Goal: Transaction & Acquisition: Download file/media

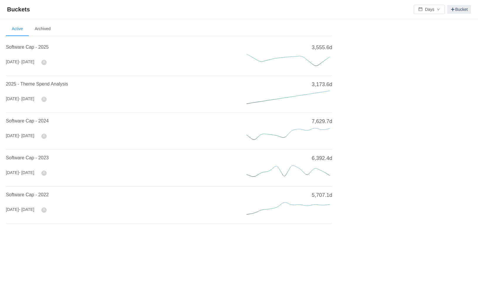
click at [39, 50] on h4 "Software Cap - 2025" at bounding box center [119, 47] width 227 height 7
click at [40, 49] on span "Software Cap - 2025" at bounding box center [27, 47] width 43 height 5
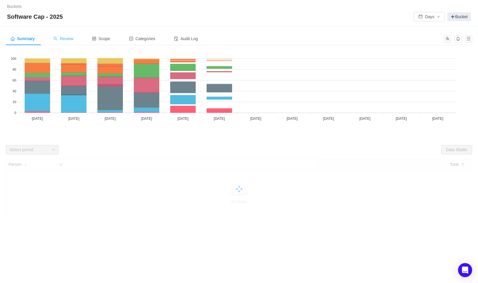
click at [70, 42] on div "Review" at bounding box center [63, 38] width 29 height 13
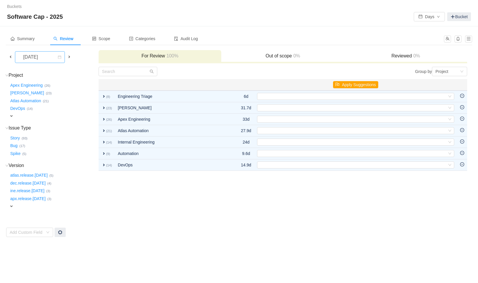
click at [39, 58] on div "[DATE]" at bounding box center [30, 57] width 25 height 11
click at [38, 96] on li "[DATE]" at bounding box center [44, 93] width 59 height 9
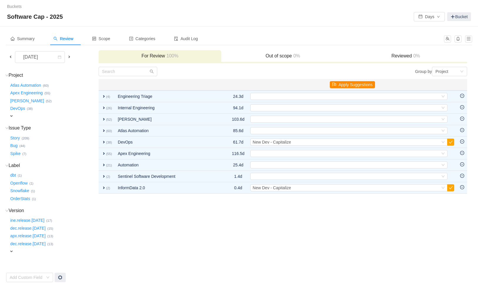
click at [359, 84] on button "Apply Suggestions" at bounding box center [352, 84] width 45 height 7
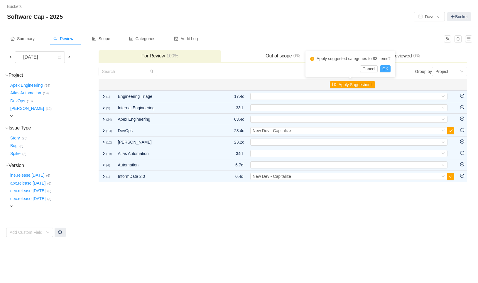
click at [388, 68] on button "OK" at bounding box center [385, 68] width 11 height 7
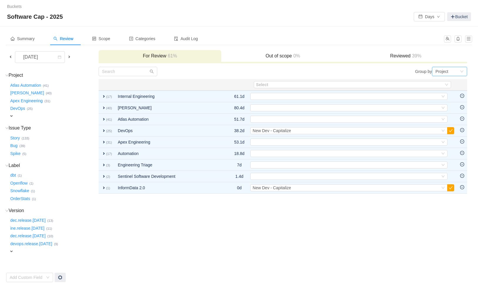
click at [446, 73] on div "Project" at bounding box center [441, 71] width 13 height 9
click at [449, 100] on li "Epic" at bounding box center [449, 101] width 35 height 9
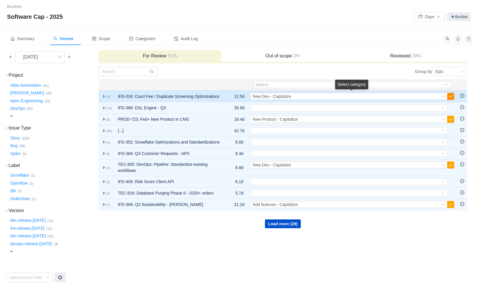
click at [450, 97] on button "button" at bounding box center [450, 96] width 7 height 7
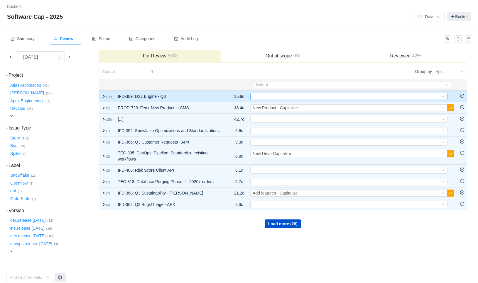
click at [397, 96] on div "Select" at bounding box center [346, 96] width 187 height 6
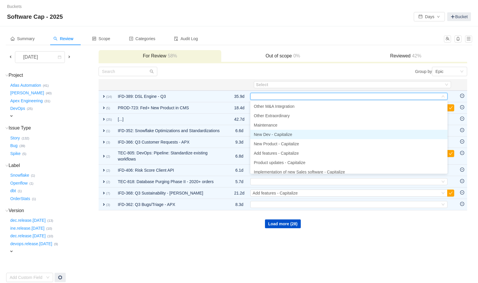
scroll to position [32, 0]
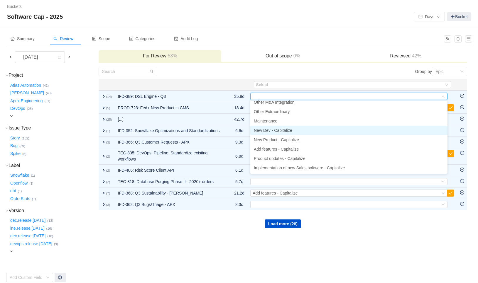
click at [294, 130] on li "New Dev - Capitalize" at bounding box center [348, 130] width 197 height 9
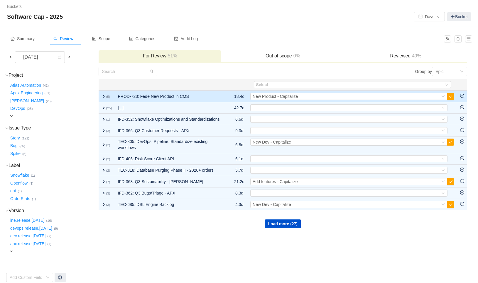
click at [106, 97] on span "expand" at bounding box center [104, 96] width 5 height 5
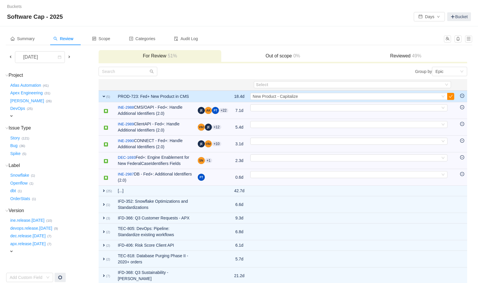
click at [454, 95] on button "button" at bounding box center [450, 96] width 7 height 7
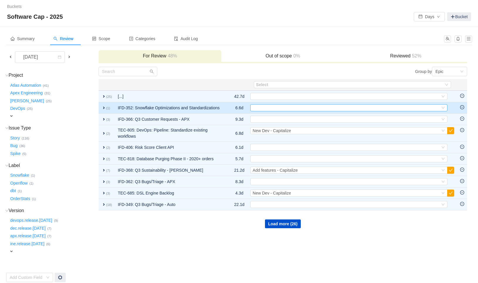
click at [301, 109] on div "Select" at bounding box center [346, 108] width 187 height 6
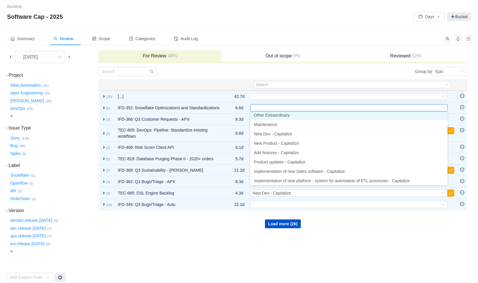
scroll to position [43, 0]
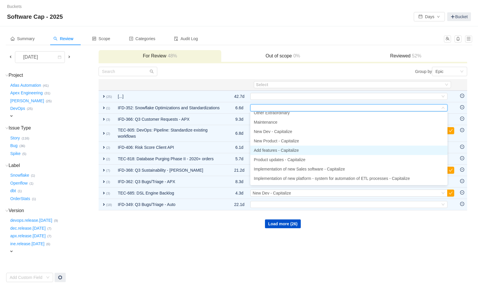
click at [310, 151] on li "Add features - Capitalize" at bounding box center [348, 150] width 197 height 9
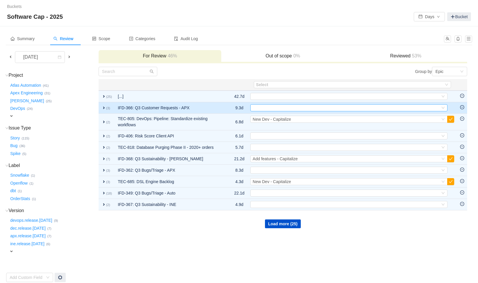
click at [292, 108] on div "Select" at bounding box center [346, 108] width 187 height 6
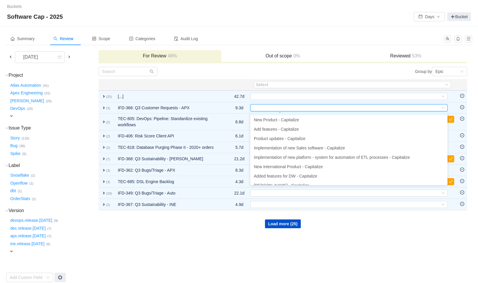
scroll to position [67, 0]
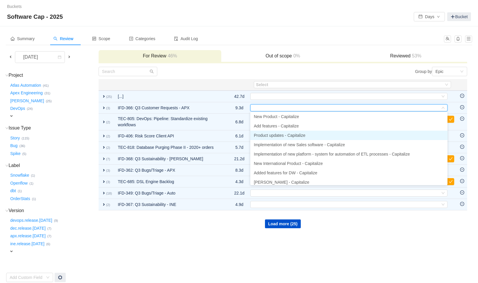
click at [289, 135] on span "Product updates - Capitalize" at bounding box center [280, 135] width 52 height 5
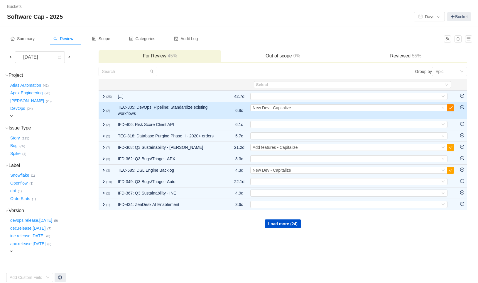
click at [451, 109] on button "button" at bounding box center [450, 107] width 7 height 7
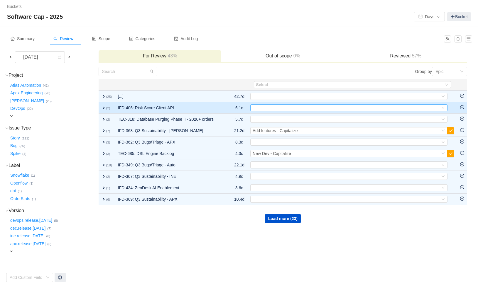
click at [306, 106] on div "Select" at bounding box center [346, 108] width 187 height 6
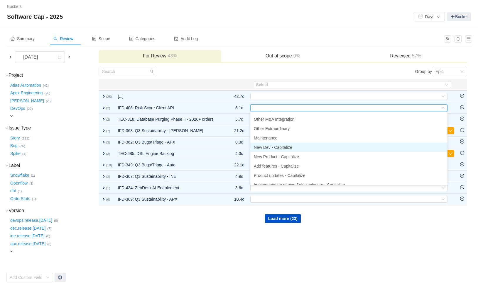
scroll to position [27, 0]
click at [286, 149] on li "New Dev - Capitalize" at bounding box center [348, 146] width 197 height 9
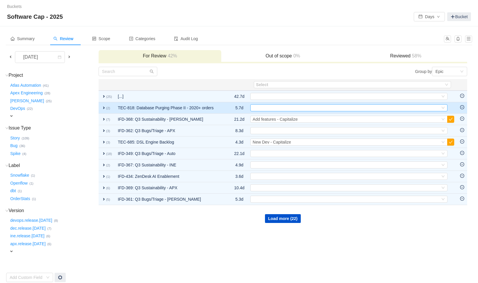
click at [274, 107] on div "Select" at bounding box center [346, 108] width 187 height 6
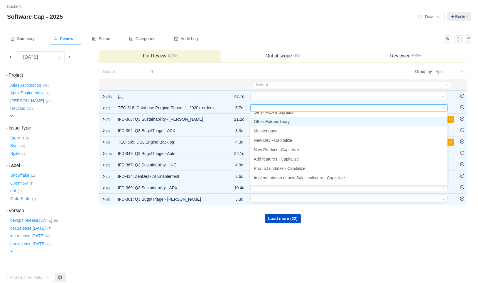
scroll to position [37, 0]
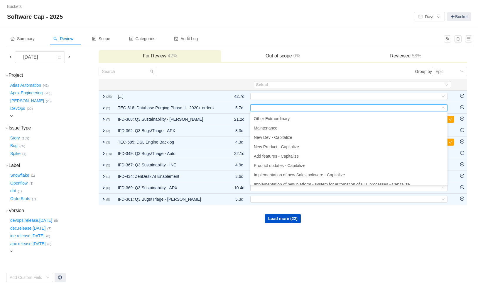
click at [297, 18] on div "Software Cap - 2025 Days Bucket" at bounding box center [239, 16] width 464 height 9
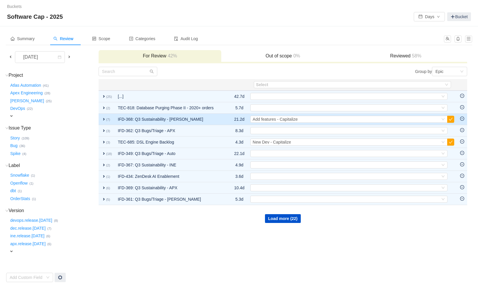
click at [102, 119] on span "expand" at bounding box center [104, 119] width 5 height 5
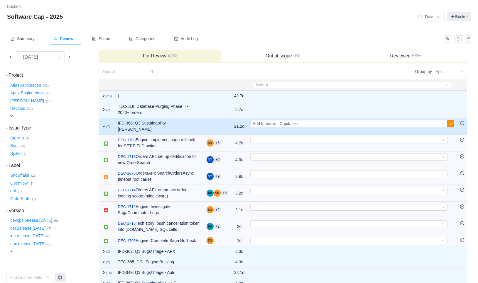
click at [452, 124] on button "button" at bounding box center [450, 123] width 7 height 7
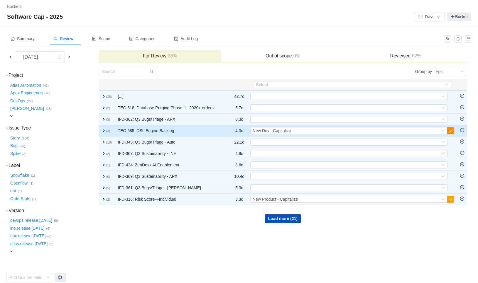
click at [451, 130] on button "button" at bounding box center [450, 130] width 7 height 7
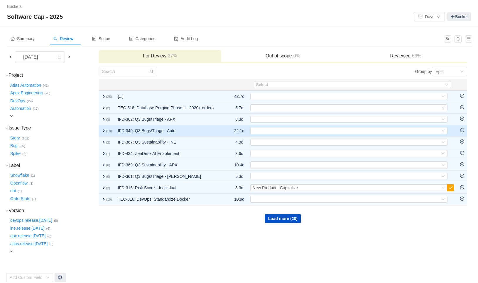
click at [103, 130] on span "expand" at bounding box center [104, 131] width 5 height 5
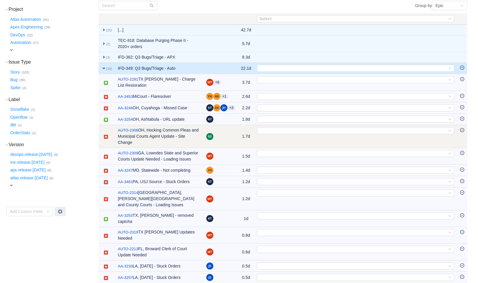
scroll to position [62, 0]
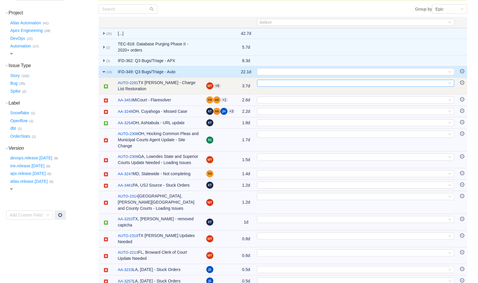
click at [294, 83] on div "Select" at bounding box center [352, 83] width 187 height 6
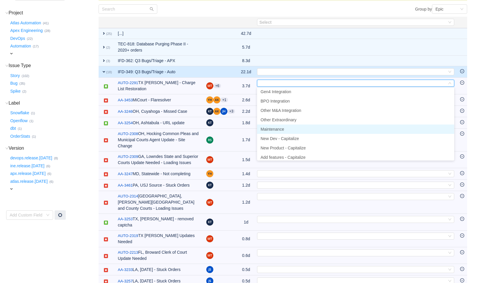
scroll to position [16, 0]
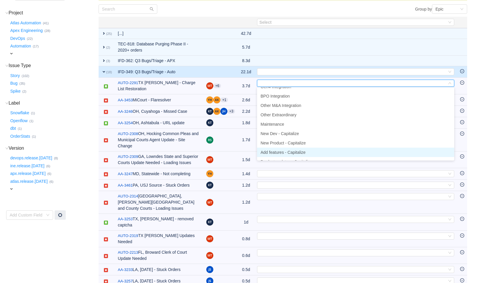
click at [295, 150] on span "Add features - Capitalize" at bounding box center [283, 152] width 45 height 5
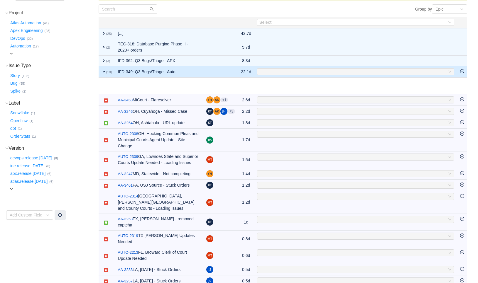
scroll to position [5, 0]
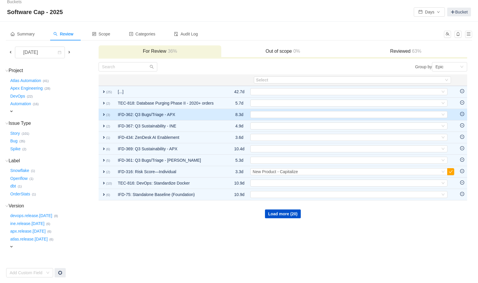
click at [103, 114] on span "expand" at bounding box center [104, 114] width 5 height 5
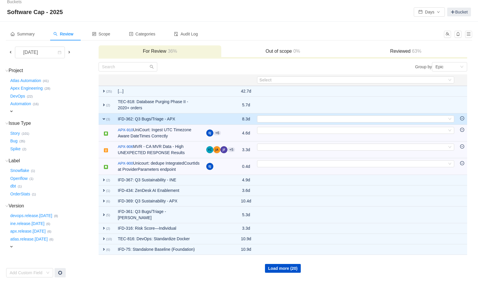
click at [104, 119] on span "expand" at bounding box center [104, 119] width 5 height 5
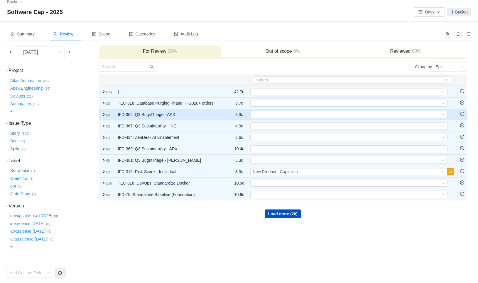
click at [104, 119] on td "expand (3)" at bounding box center [107, 114] width 16 height 11
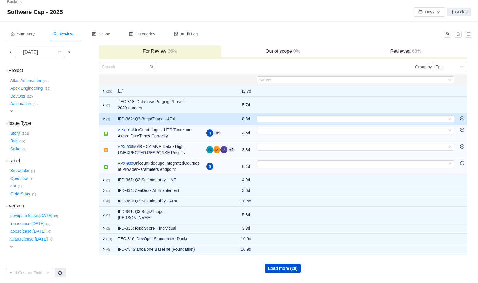
click at [104, 119] on span "expand" at bounding box center [104, 119] width 5 height 5
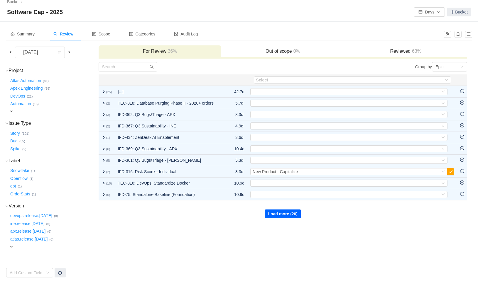
click at [276, 214] on button "Load more (20)" at bounding box center [283, 214] width 36 height 9
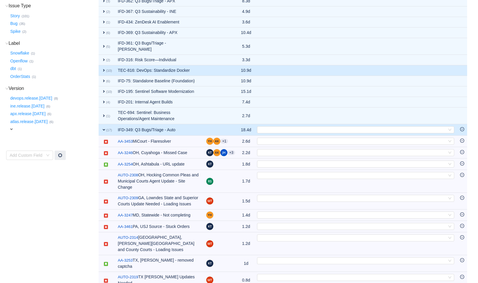
scroll to position [160, 0]
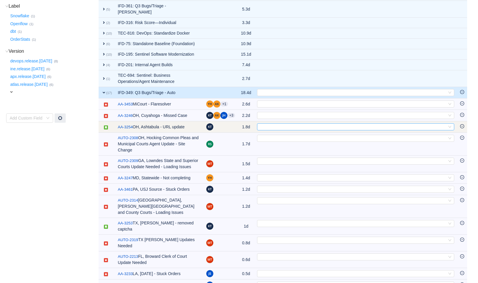
click at [277, 124] on div "Select" at bounding box center [352, 127] width 187 height 6
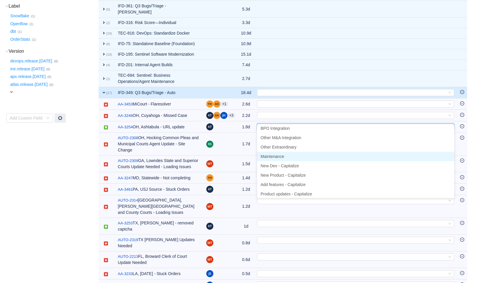
scroll to position [25, 0]
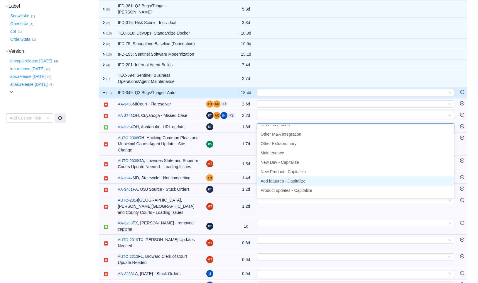
click at [302, 180] on span "Add features - Capitalize" at bounding box center [283, 181] width 45 height 5
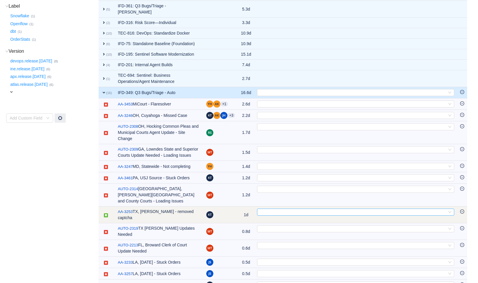
click at [295, 209] on div "Select" at bounding box center [352, 212] width 187 height 6
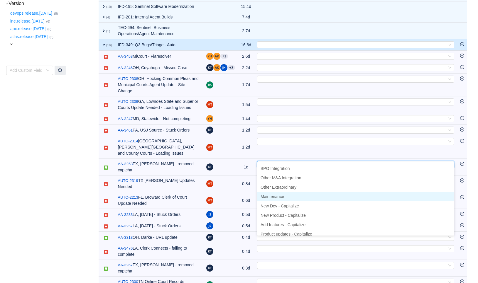
scroll to position [19, 0]
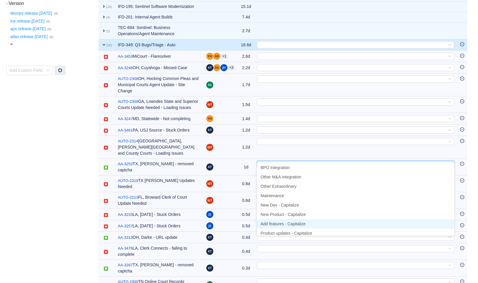
click at [288, 223] on span "Add features - Capitalize" at bounding box center [283, 224] width 45 height 5
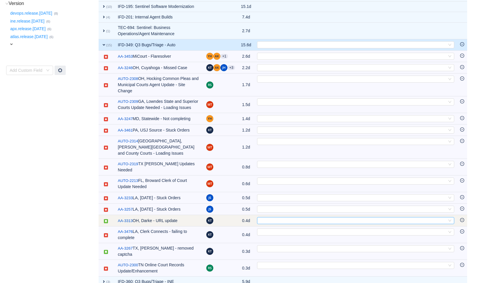
click at [288, 218] on div "Select" at bounding box center [352, 221] width 187 height 6
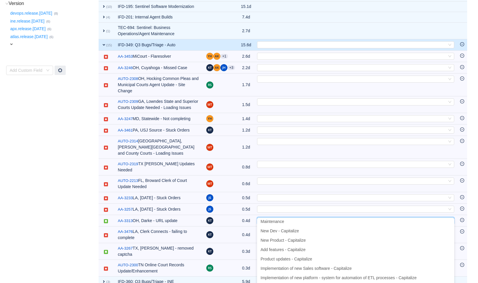
scroll to position [70, 0]
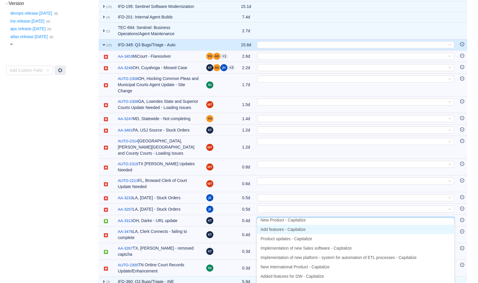
click at [293, 232] on li "Add features - Capitalize" at bounding box center [355, 229] width 197 height 9
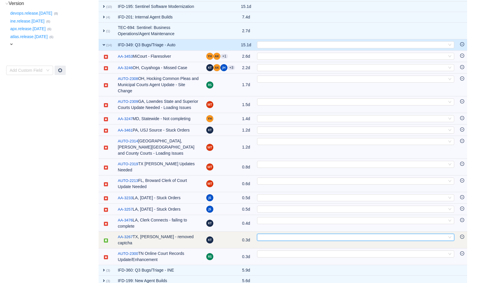
click at [281, 234] on div "Select" at bounding box center [352, 237] width 187 height 6
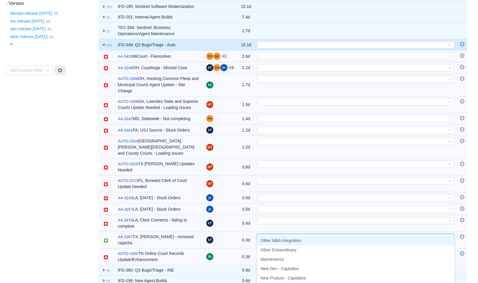
scroll to position [53, 0]
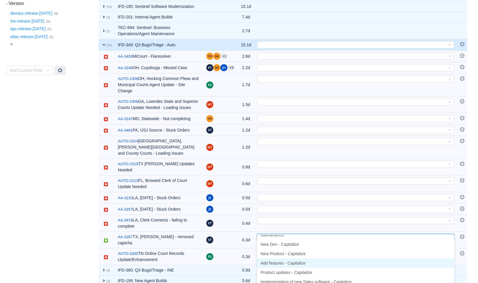
click at [298, 266] on li "Add features - Capitalize" at bounding box center [355, 263] width 197 height 9
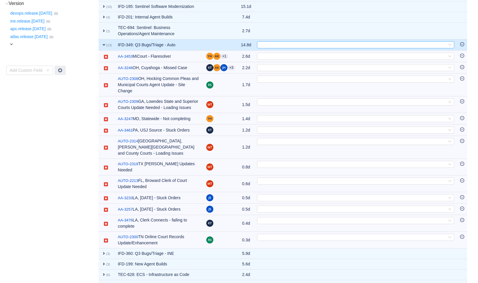
click at [285, 42] on div "Select" at bounding box center [352, 45] width 187 height 6
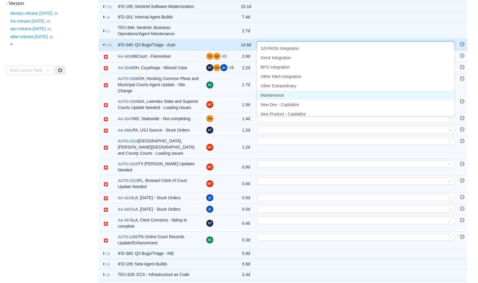
click at [284, 93] on span "Maintenance" at bounding box center [272, 95] width 23 height 5
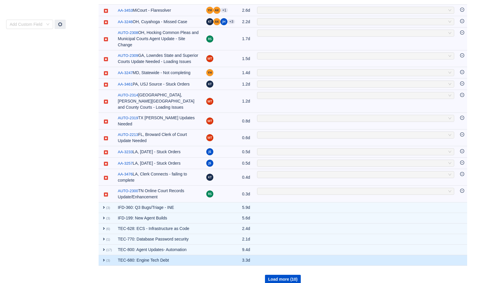
scroll to position [65, 0]
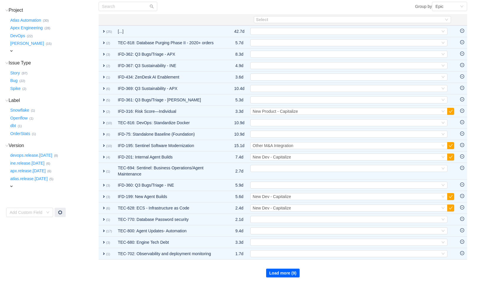
click at [283, 272] on button "Load more (9)" at bounding box center [283, 273] width 34 height 9
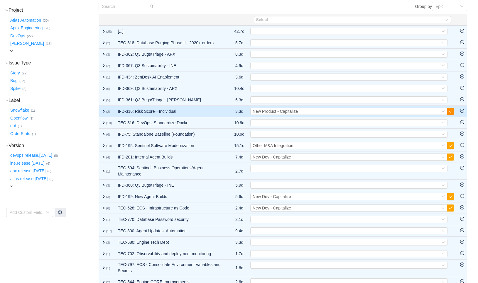
click at [453, 112] on button "button" at bounding box center [450, 111] width 7 height 7
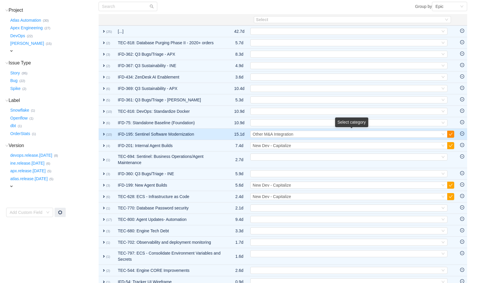
click at [451, 134] on button "button" at bounding box center [450, 134] width 7 height 7
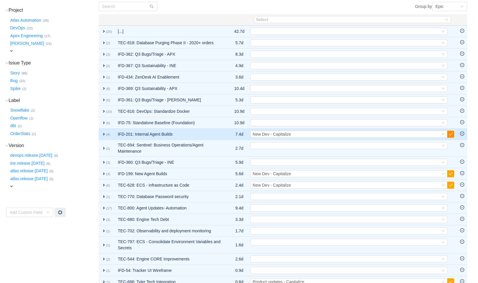
click at [451, 134] on button "button" at bounding box center [450, 134] width 7 height 7
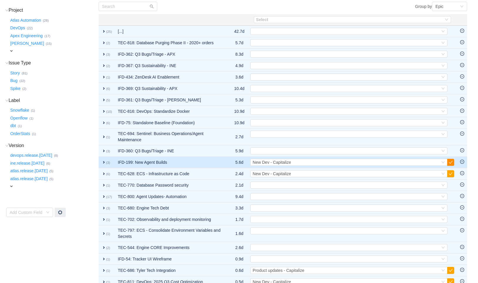
click at [452, 161] on button "button" at bounding box center [450, 162] width 7 height 7
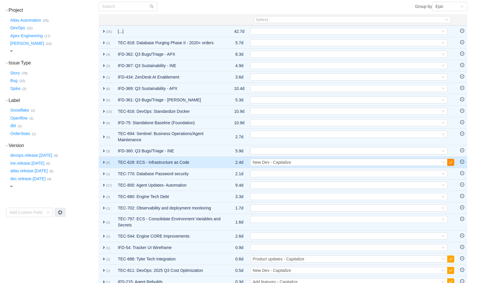
click at [451, 163] on button "button" at bounding box center [450, 162] width 7 height 7
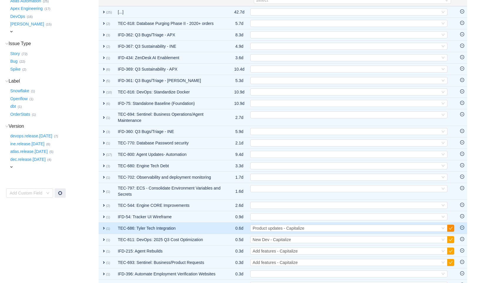
scroll to position [98, 0]
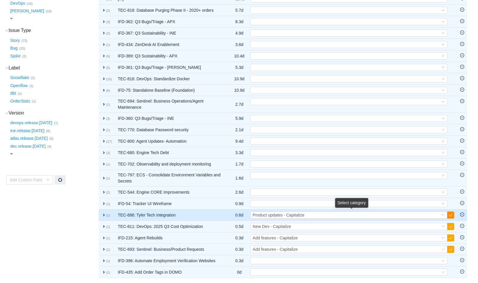
click at [451, 214] on button "button" at bounding box center [450, 215] width 7 height 7
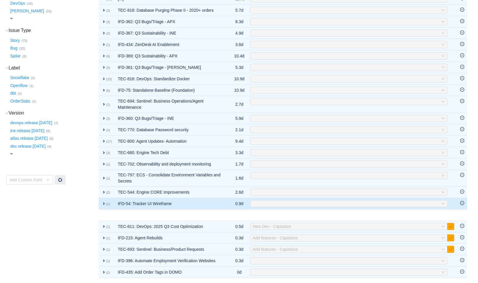
scroll to position [86, 0]
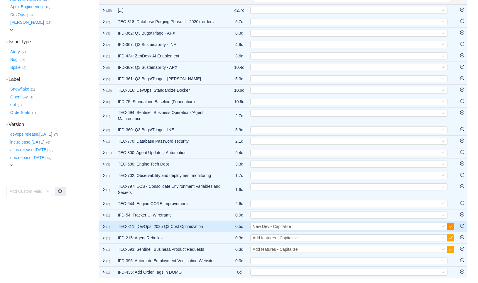
click at [451, 224] on button "button" at bounding box center [450, 226] width 7 height 7
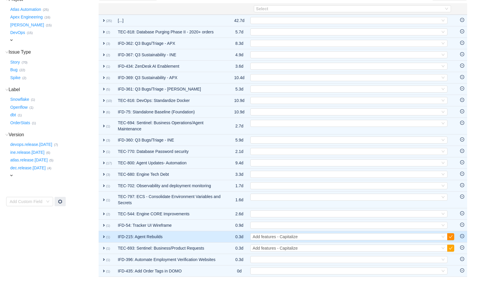
scroll to position [75, 0]
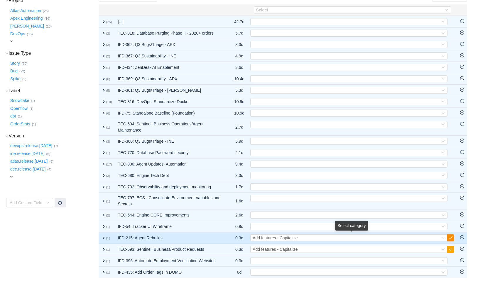
click at [451, 236] on button "button" at bounding box center [450, 238] width 7 height 7
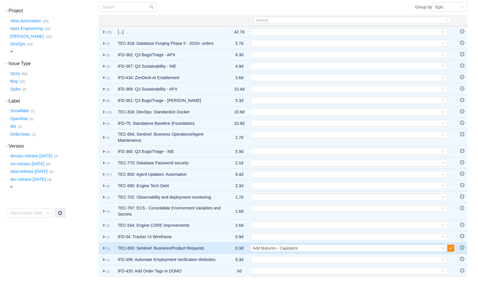
scroll to position [63, 0]
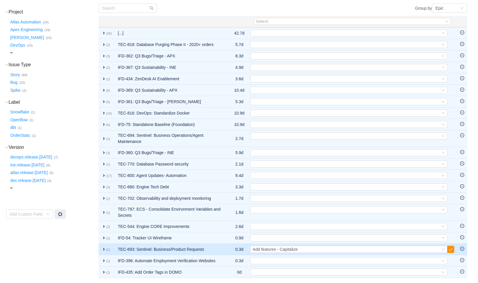
click at [451, 247] on button "button" at bounding box center [450, 249] width 7 height 7
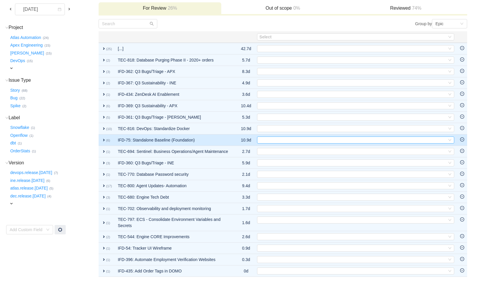
scroll to position [52, 0]
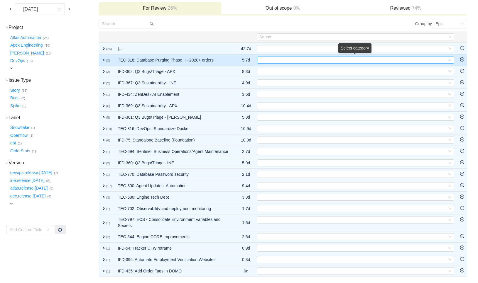
click at [338, 57] on div "Select" at bounding box center [352, 60] width 187 height 6
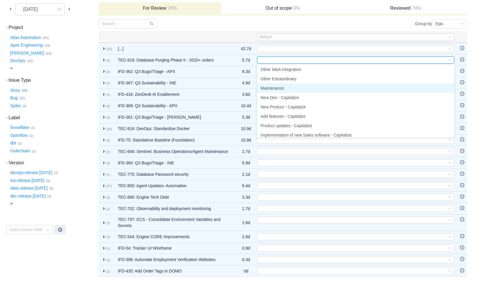
scroll to position [35, 0]
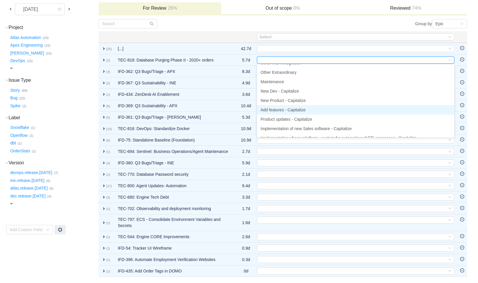
click at [315, 105] on li "Add features - Capitalize" at bounding box center [355, 109] width 197 height 9
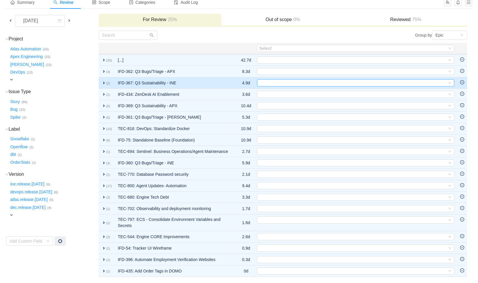
scroll to position [40, 0]
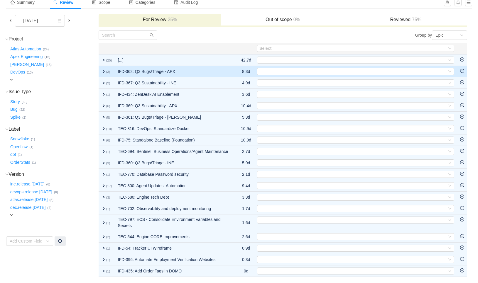
click at [103, 69] on span "expand" at bounding box center [104, 71] width 5 height 5
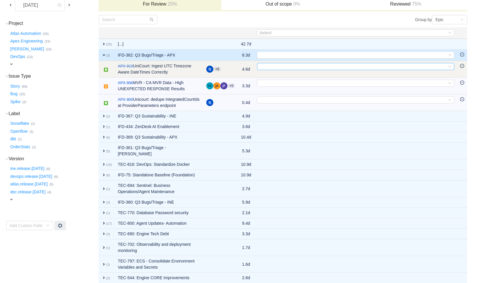
click at [286, 69] on div "Select" at bounding box center [352, 66] width 187 height 6
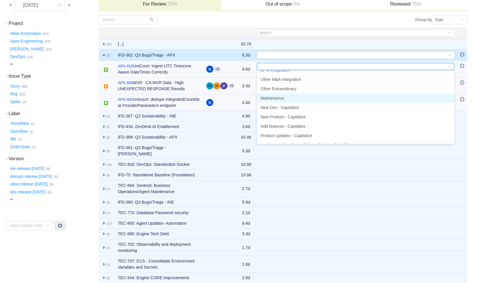
scroll to position [26, 0]
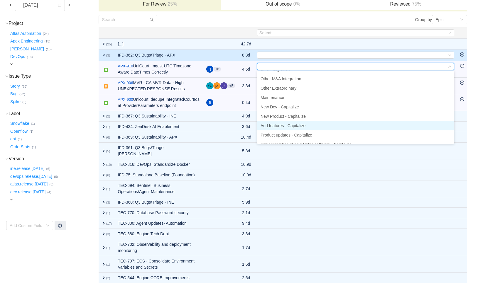
click at [304, 127] on span "Add features - Capitalize" at bounding box center [283, 126] width 45 height 5
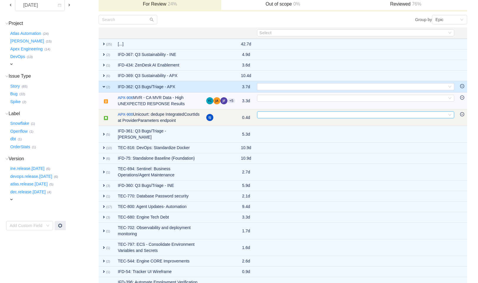
click at [285, 116] on div "Select" at bounding box center [352, 115] width 187 height 6
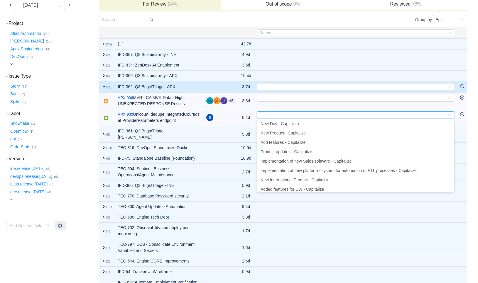
scroll to position [70, 0]
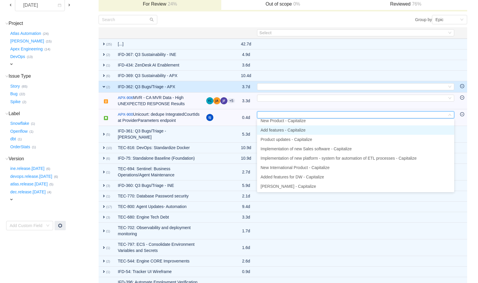
click at [296, 132] on span "Add features - Capitalize" at bounding box center [283, 130] width 45 height 5
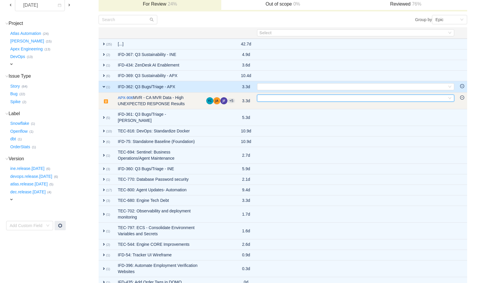
click at [273, 97] on div "Select" at bounding box center [352, 98] width 187 height 6
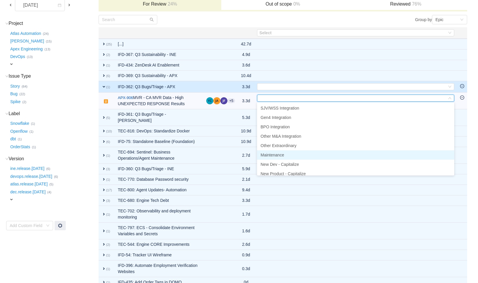
click at [289, 151] on li "Maintenance" at bounding box center [355, 155] width 197 height 9
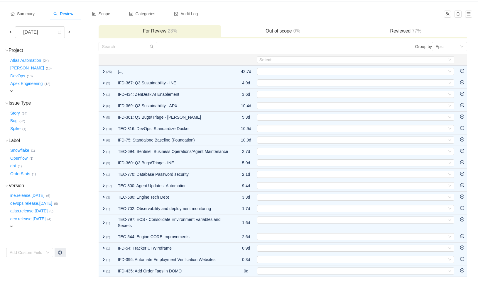
scroll to position [29, 0]
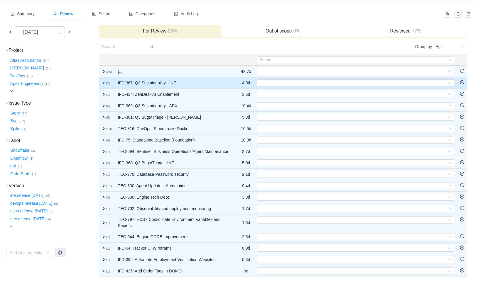
click at [106, 82] on small "(2)" at bounding box center [108, 84] width 4 height 4
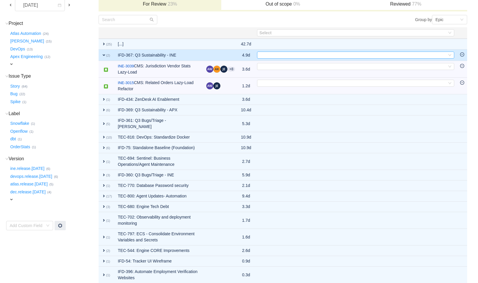
click at [274, 53] on div "Select" at bounding box center [352, 55] width 187 height 6
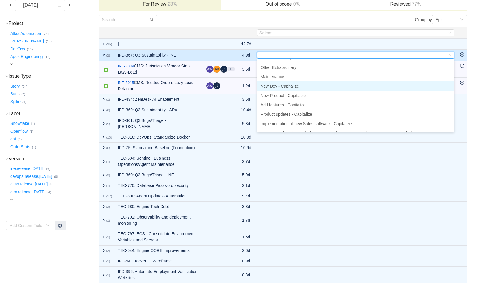
scroll to position [36, 0]
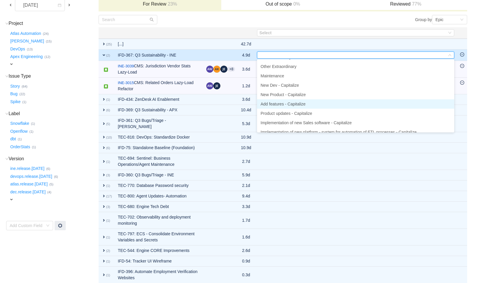
click at [293, 103] on span "Add features - Capitalize" at bounding box center [283, 104] width 45 height 5
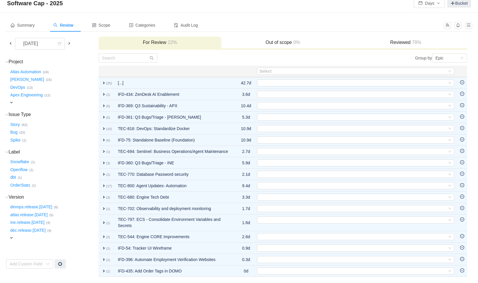
scroll to position [18, 0]
click at [103, 92] on span "expand" at bounding box center [104, 94] width 5 height 5
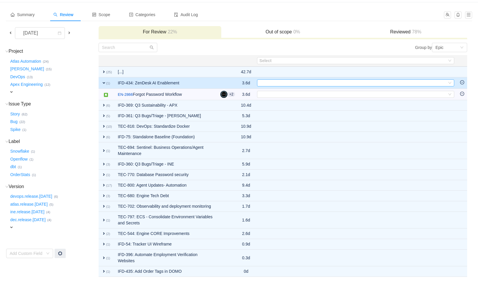
click at [300, 80] on div "Select" at bounding box center [352, 83] width 187 height 6
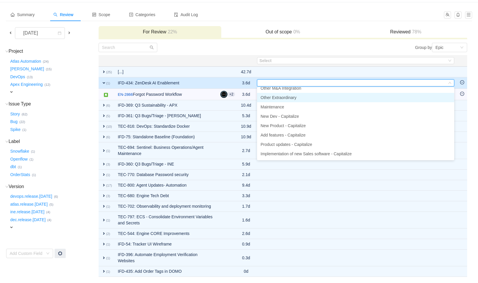
scroll to position [36, 0]
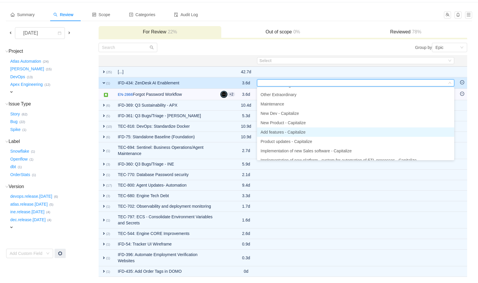
click at [305, 130] on span "Add features - Capitalize" at bounding box center [283, 132] width 45 height 5
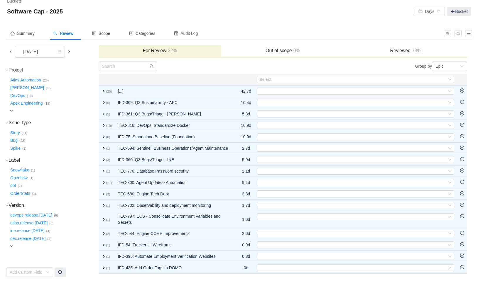
scroll to position [6, 0]
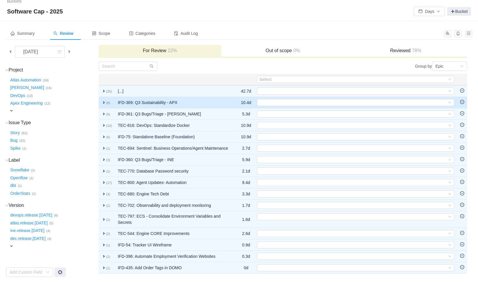
click at [204, 101] on td "IFD-369: Q3 Sustainability - APX" at bounding box center [173, 102] width 117 height 11
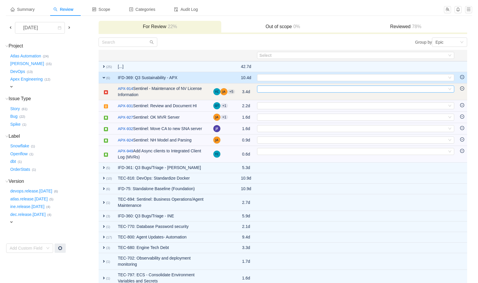
click at [282, 90] on div "Select" at bounding box center [352, 89] width 187 height 6
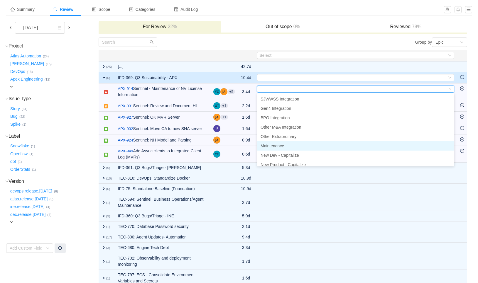
click at [285, 144] on li "Maintenance" at bounding box center [355, 145] width 197 height 9
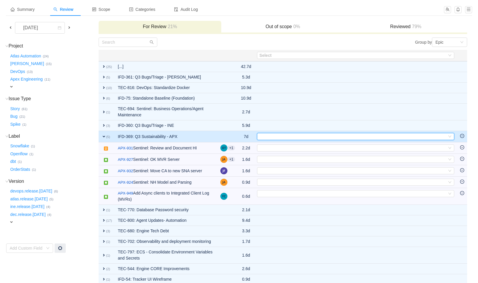
click at [282, 136] on div "Select" at bounding box center [352, 137] width 187 height 6
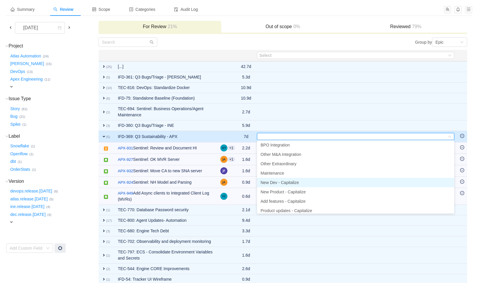
scroll to position [22, 0]
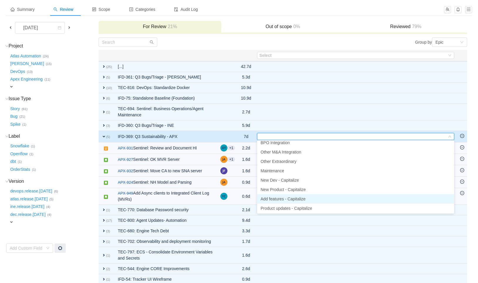
click at [291, 202] on li "Add features - Capitalize" at bounding box center [355, 199] width 197 height 9
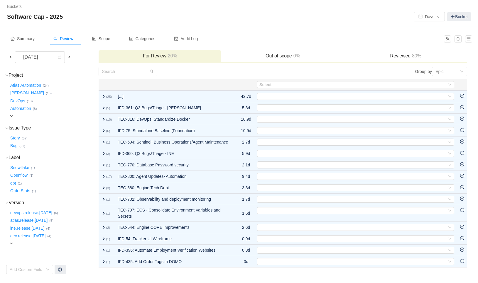
scroll to position [0, 0]
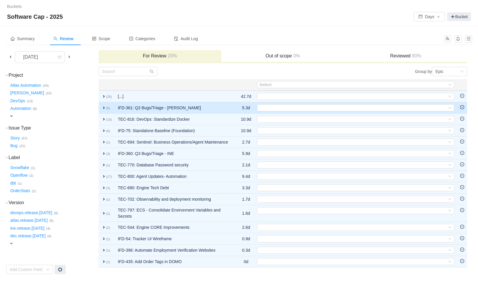
click at [201, 111] on td "IFD-361: Q3 Bugs/Triage - [PERSON_NAME]" at bounding box center [173, 107] width 117 height 11
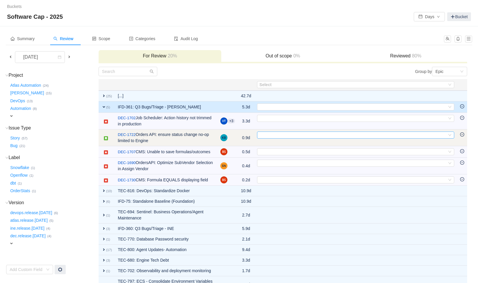
click at [274, 136] on div "Select" at bounding box center [352, 135] width 187 height 6
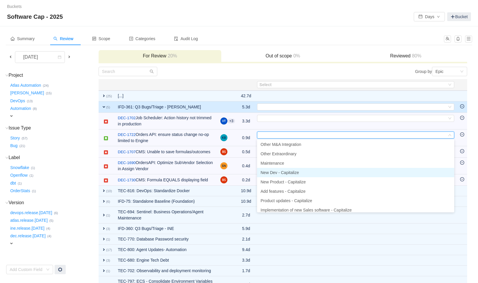
scroll to position [31, 0]
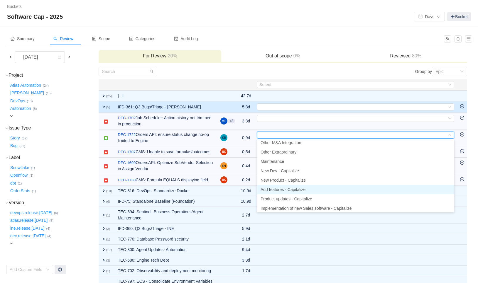
click at [282, 190] on span "Add features - Capitalize" at bounding box center [283, 189] width 45 height 5
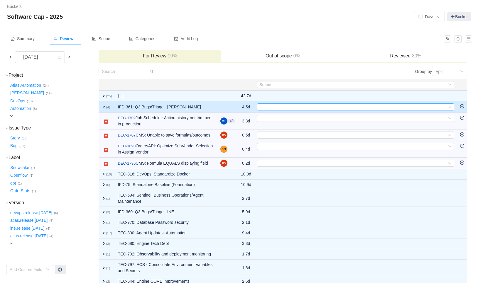
click at [269, 104] on div "Select" at bounding box center [352, 107] width 187 height 6
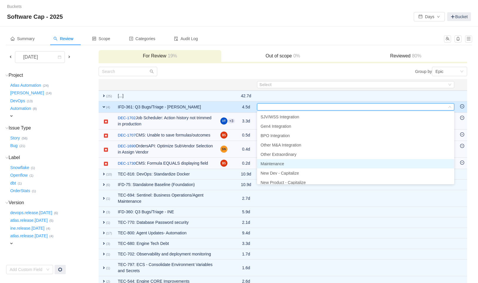
click at [281, 164] on span "Maintenance" at bounding box center [272, 164] width 23 height 5
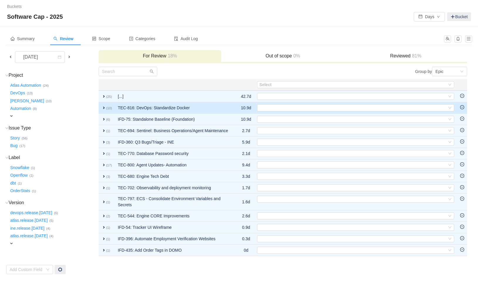
click at [209, 110] on td "TEC-816: DevOps: Standardize Docker" at bounding box center [173, 107] width 117 height 11
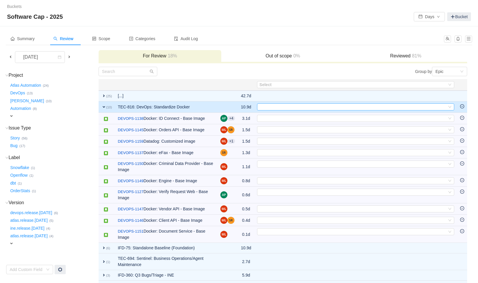
click at [271, 107] on div "Select" at bounding box center [352, 107] width 187 height 6
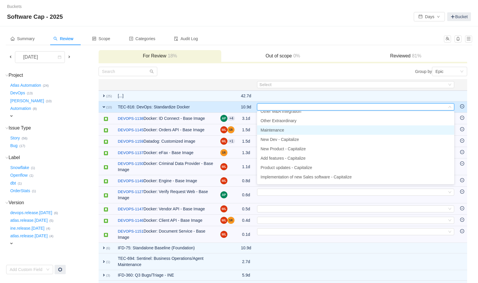
scroll to position [35, 0]
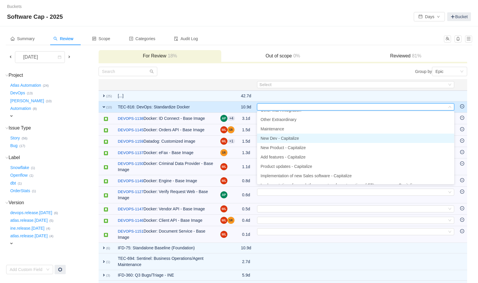
click at [283, 137] on span "New Dev - Capitalize" at bounding box center [280, 138] width 38 height 5
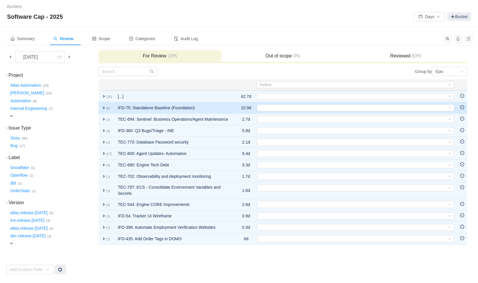
click at [205, 105] on td "IFD-75: Standalone Baseline (Foundation)" at bounding box center [173, 107] width 117 height 11
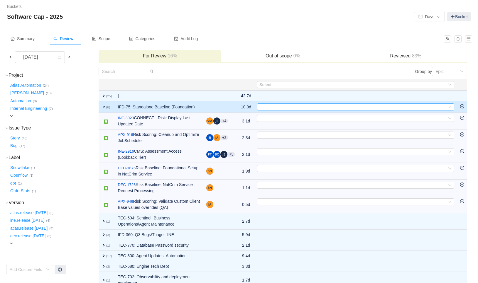
click at [265, 106] on div "Select" at bounding box center [352, 107] width 187 height 6
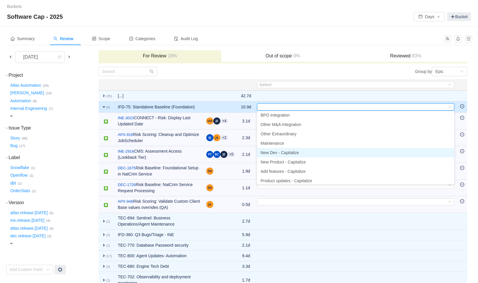
scroll to position [22, 0]
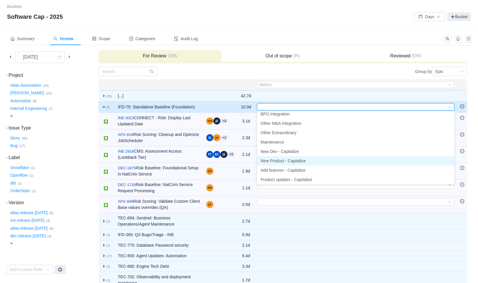
click at [298, 162] on span "New Product - Capitalize" at bounding box center [283, 161] width 45 height 5
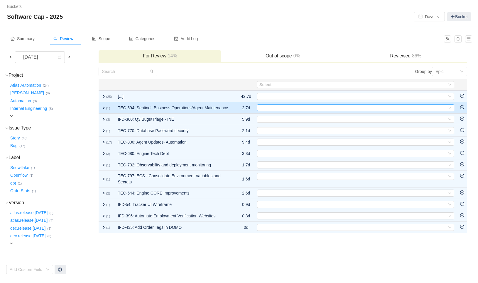
click at [266, 110] on div "Select" at bounding box center [352, 108] width 187 height 6
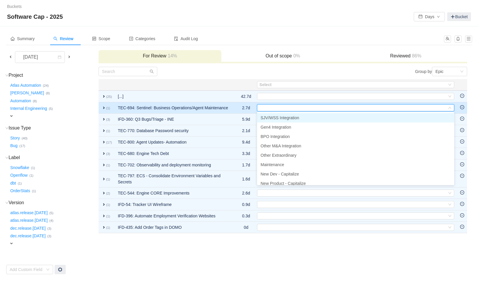
click at [232, 114] on td at bounding box center [235, 107] width 6 height 11
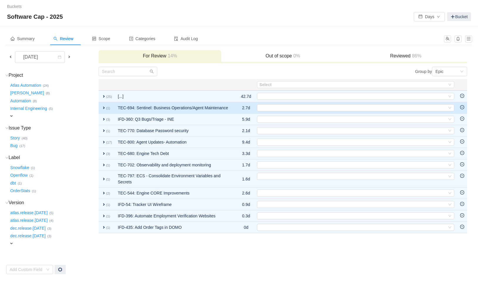
click at [223, 112] on td "TEC-694: Sentinel: Business Operations/Agent Maintenance" at bounding box center [173, 107] width 117 height 11
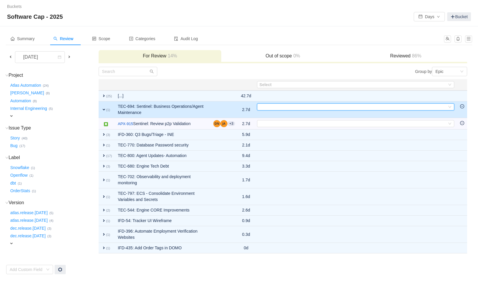
click at [285, 107] on div "Select" at bounding box center [352, 107] width 187 height 6
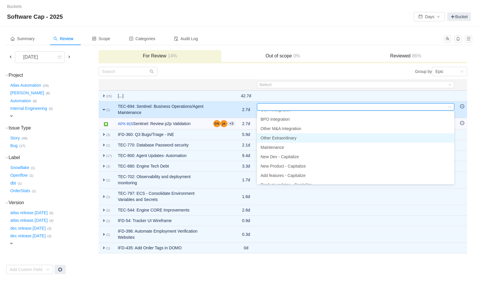
scroll to position [18, 0]
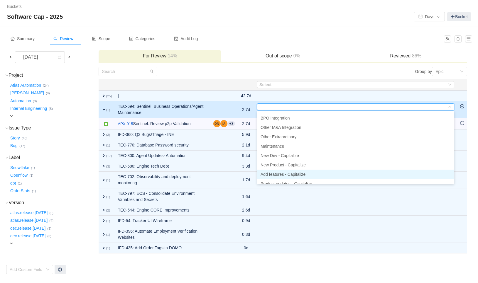
click at [287, 172] on li "Add features - Capitalize" at bounding box center [355, 174] width 197 height 9
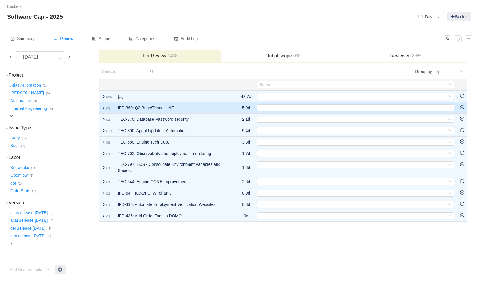
click at [205, 109] on td "IFD-360: Q3 Bugs/Triage - INE" at bounding box center [173, 107] width 117 height 11
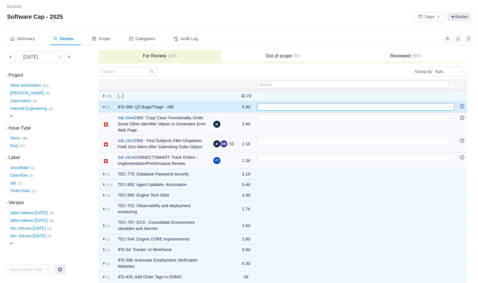
click at [277, 108] on div "Select" at bounding box center [352, 107] width 187 height 6
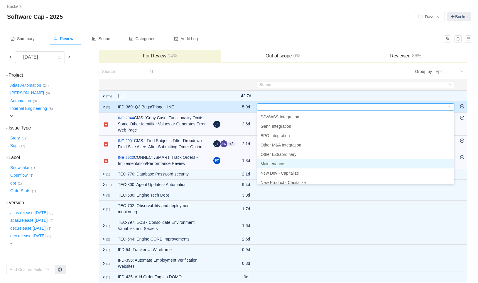
click at [273, 167] on li "Maintenance" at bounding box center [355, 163] width 197 height 9
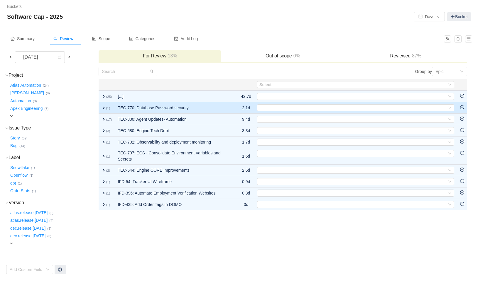
click at [214, 106] on td "TEC-770: Database Password security" at bounding box center [173, 107] width 117 height 11
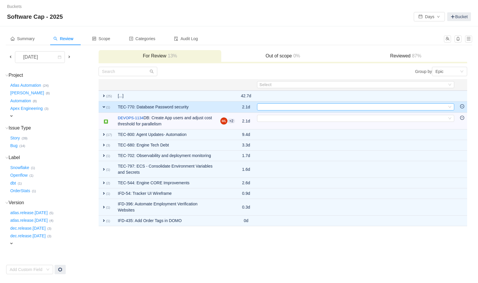
click at [277, 108] on div "Select" at bounding box center [352, 107] width 187 height 6
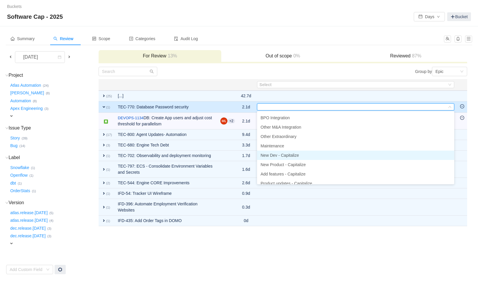
scroll to position [20, 0]
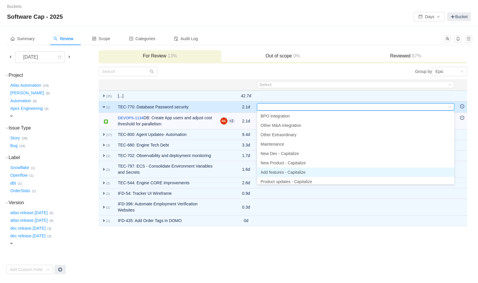
click at [283, 173] on span "Add features - Capitalize" at bounding box center [283, 172] width 45 height 5
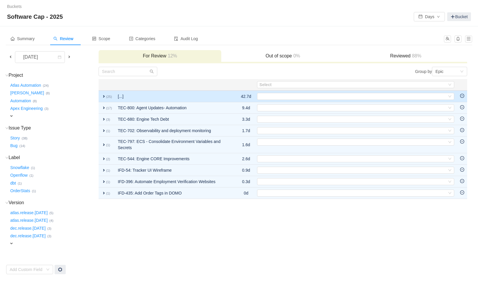
click at [146, 94] on td "[...]" at bounding box center [173, 97] width 117 height 12
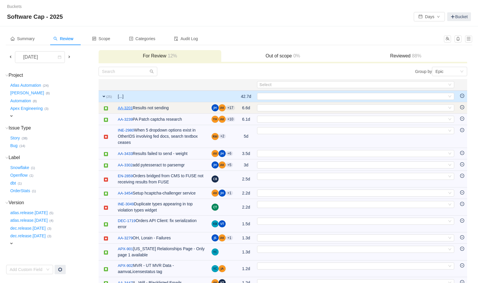
click at [128, 108] on link "AA-3201" at bounding box center [125, 108] width 15 height 6
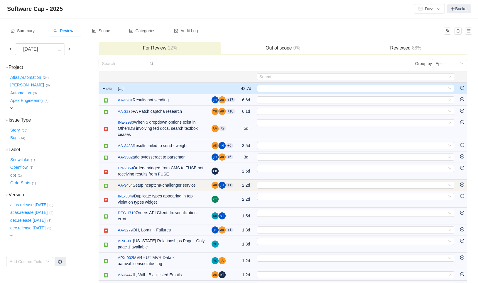
scroll to position [4, 0]
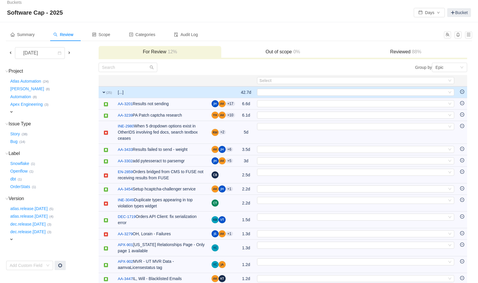
click at [153, 91] on td "[...]" at bounding box center [162, 93] width 94 height 12
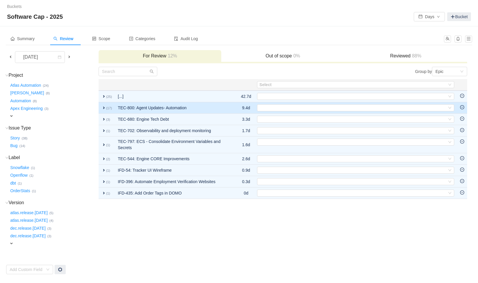
click at [220, 111] on td "TEC-800: Agent Updates- Automation" at bounding box center [173, 107] width 117 height 11
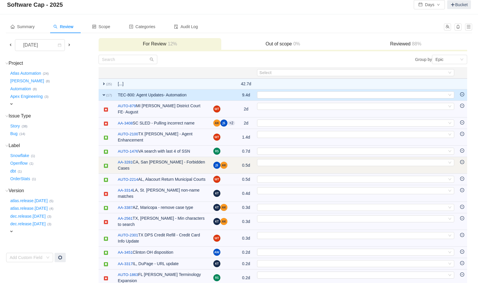
scroll to position [13, 0]
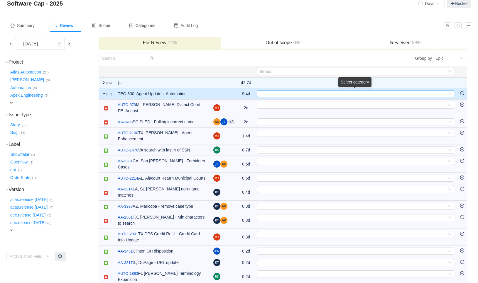
click at [277, 92] on div "Select" at bounding box center [352, 94] width 187 height 6
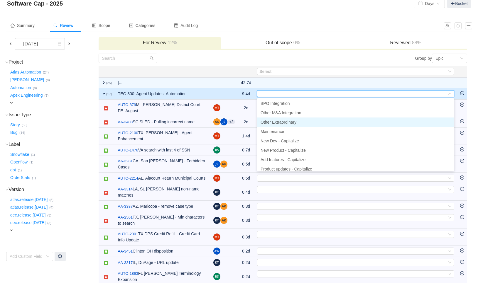
scroll to position [20, 0]
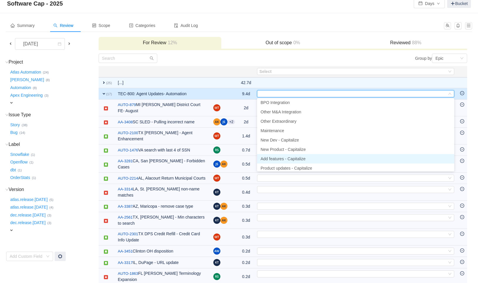
click at [270, 157] on span "Add features - Capitalize" at bounding box center [283, 159] width 45 height 5
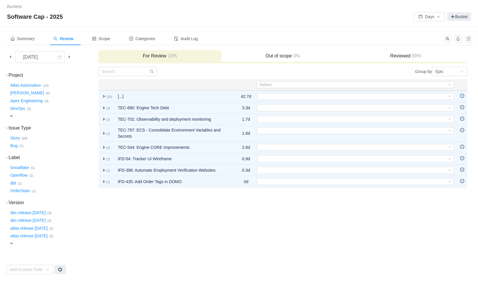
scroll to position [0, 0]
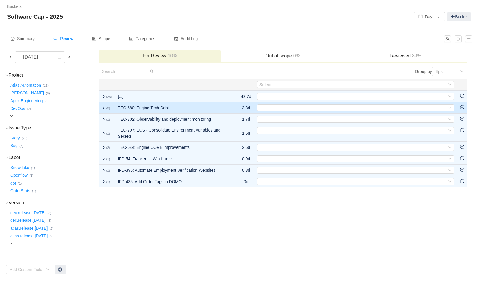
click at [193, 106] on td "TEC-680: Engine Tech Debt" at bounding box center [173, 107] width 117 height 11
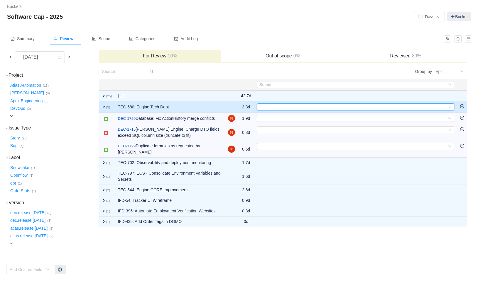
click at [267, 106] on div "Select" at bounding box center [352, 107] width 187 height 6
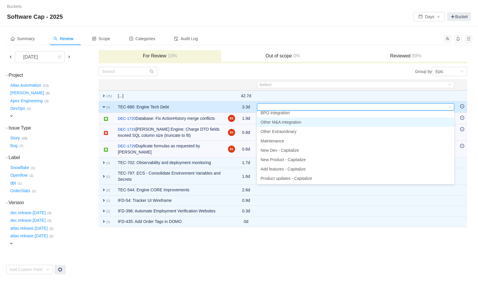
scroll to position [24, 0]
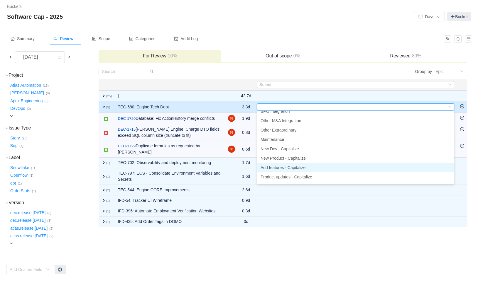
click at [284, 168] on span "Add features - Capitalize" at bounding box center [283, 167] width 45 height 5
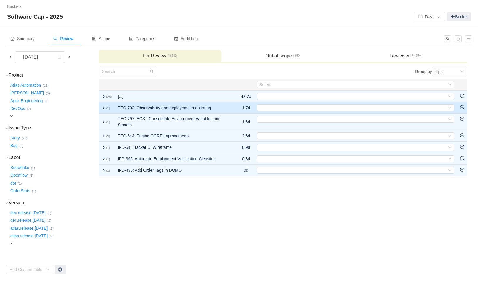
click at [226, 109] on td "TEC-702: Observability and deployment monitoring" at bounding box center [173, 107] width 117 height 11
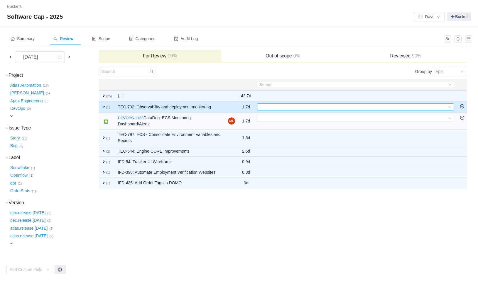
click at [269, 106] on div "Select" at bounding box center [352, 107] width 187 height 6
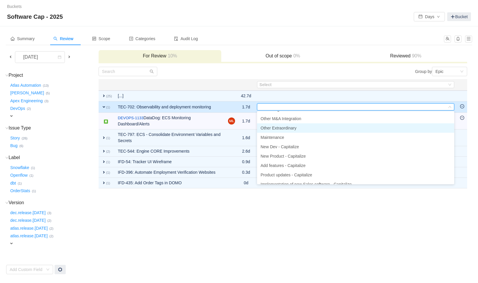
scroll to position [30, 0]
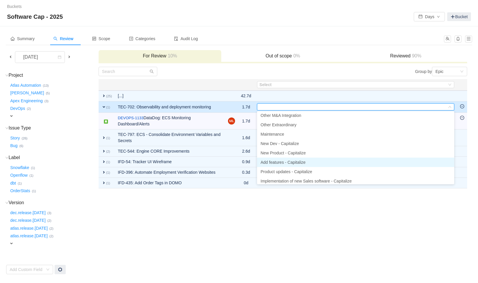
click at [273, 161] on span "Add features - Capitalize" at bounding box center [283, 162] width 45 height 5
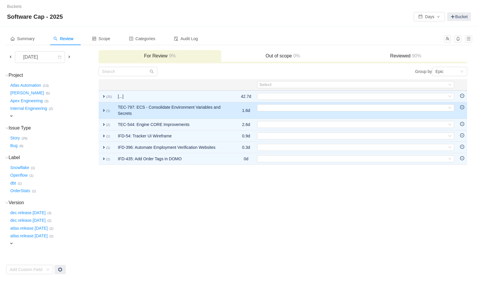
click at [226, 113] on td "TEC-797: ECS - Consolidate Environment Variables and Secrets" at bounding box center [173, 110] width 117 height 17
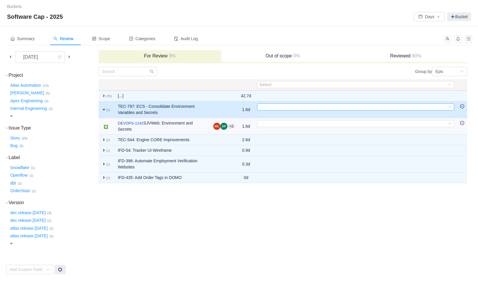
click at [267, 106] on div "Select" at bounding box center [352, 107] width 187 height 6
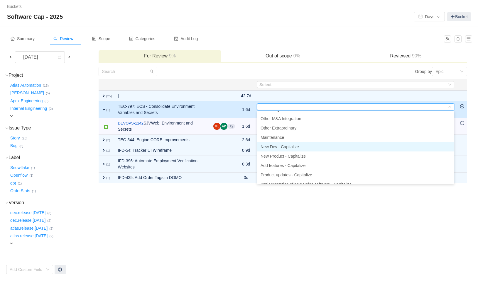
scroll to position [28, 0]
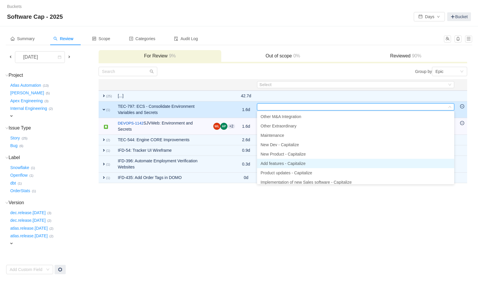
click at [277, 160] on li "Add features - Capitalize" at bounding box center [355, 163] width 197 height 9
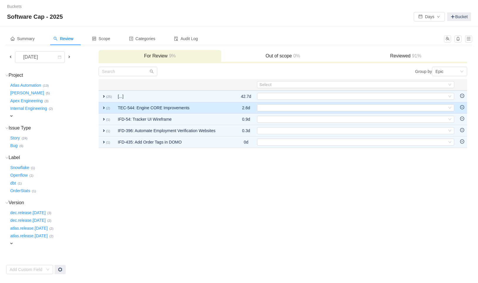
click at [212, 107] on td "TEC-544: Engine CORE Improvements" at bounding box center [173, 107] width 116 height 11
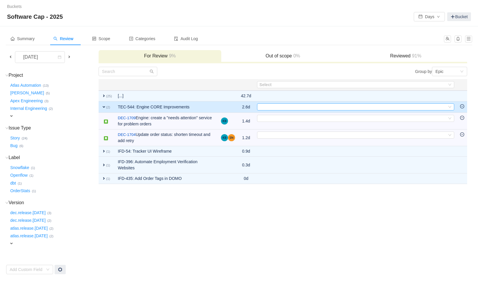
click at [273, 107] on div "Select" at bounding box center [352, 107] width 187 height 6
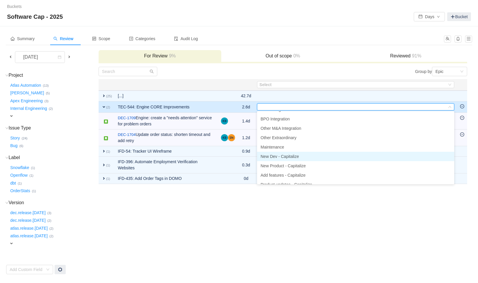
scroll to position [19, 0]
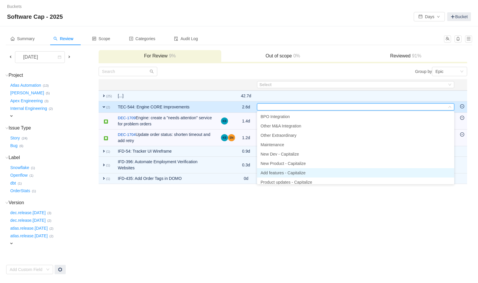
click at [280, 174] on span "Add features - Capitalize" at bounding box center [283, 173] width 45 height 5
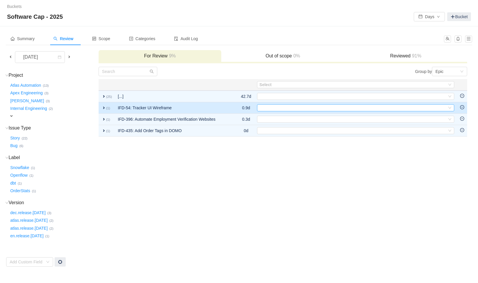
click at [269, 107] on div "Select" at bounding box center [352, 108] width 187 height 6
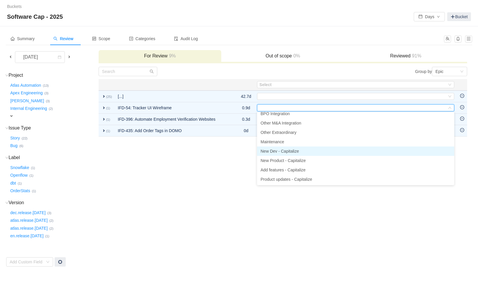
scroll to position [25, 0]
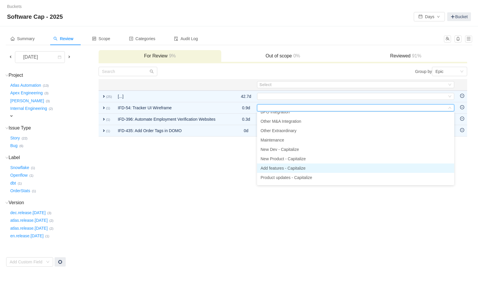
click at [290, 170] on span "Add features - Capitalize" at bounding box center [283, 168] width 45 height 5
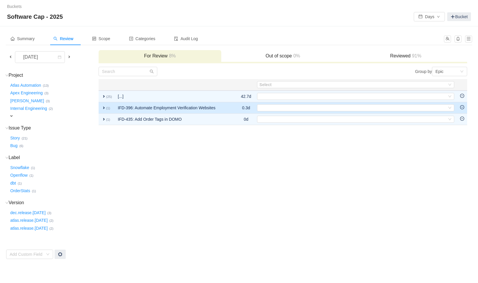
click at [236, 109] on td at bounding box center [235, 107] width 7 height 11
click at [234, 108] on td at bounding box center [235, 107] width 7 height 11
click at [228, 106] on td "IFD-396: Automate Employment Verification Websites" at bounding box center [173, 107] width 116 height 11
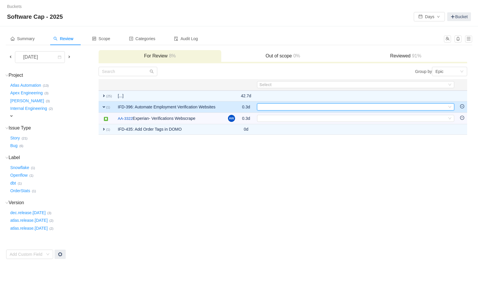
click at [277, 107] on div "Select" at bounding box center [352, 107] width 187 height 6
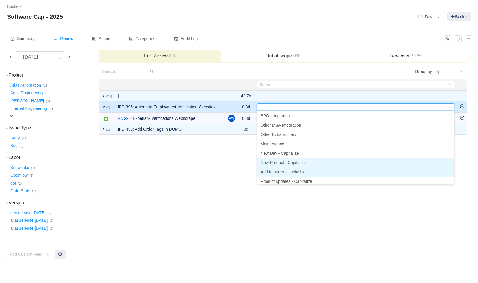
scroll to position [22, 0]
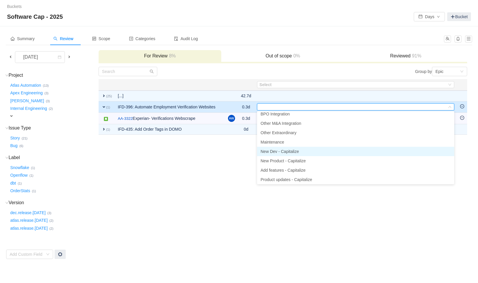
click at [274, 152] on span "New Dev - Capitalize" at bounding box center [280, 151] width 38 height 5
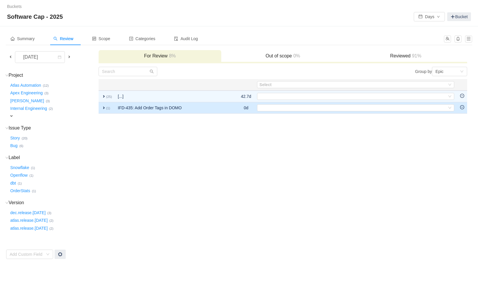
click at [200, 108] on td "IFD-435: Add Order Tags in DOMO" at bounding box center [172, 107] width 114 height 11
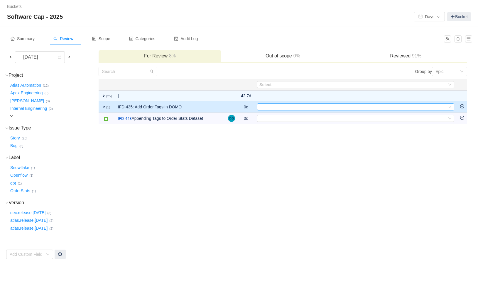
click at [275, 108] on div "Select" at bounding box center [352, 107] width 187 height 6
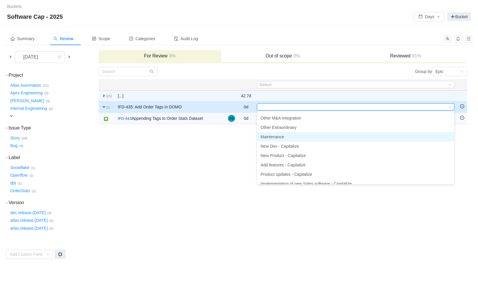
scroll to position [50, 0]
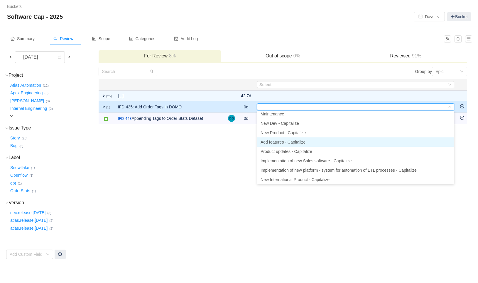
click at [281, 143] on span "Add features - Capitalize" at bounding box center [283, 142] width 45 height 5
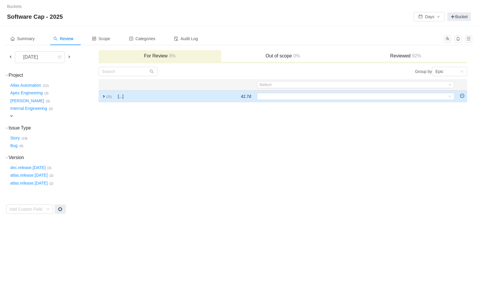
click at [197, 94] on td "[...]" at bounding box center [156, 97] width 82 height 12
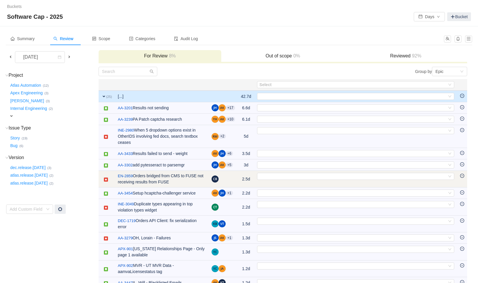
scroll to position [4, 0]
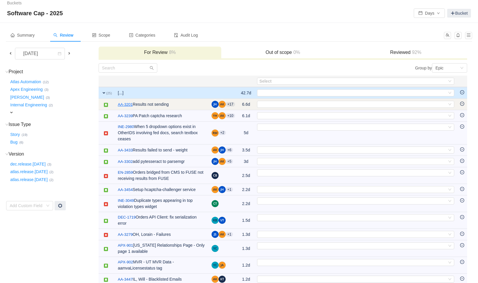
click at [129, 105] on link "AA-3201" at bounding box center [125, 105] width 15 height 6
click at [281, 83] on div "Select" at bounding box center [351, 81] width 185 height 6
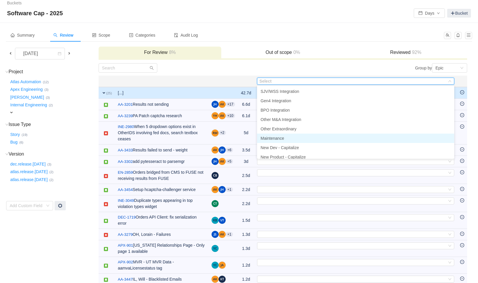
click at [286, 136] on li "Maintenance" at bounding box center [355, 138] width 197 height 9
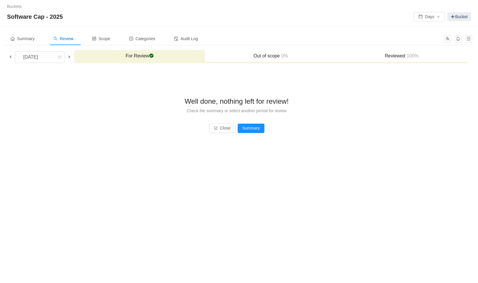
scroll to position [0, 0]
click at [33, 39] on span "Summary" at bounding box center [23, 38] width 24 height 5
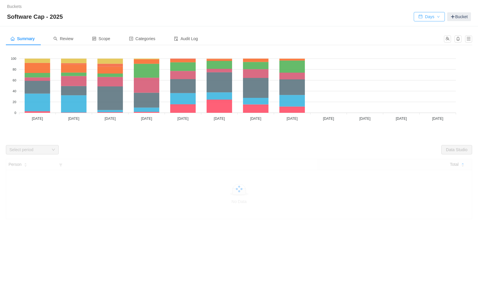
click at [435, 16] on button "Days" at bounding box center [429, 16] width 31 height 9
click at [428, 35] on li "Hours" at bounding box center [427, 37] width 31 height 9
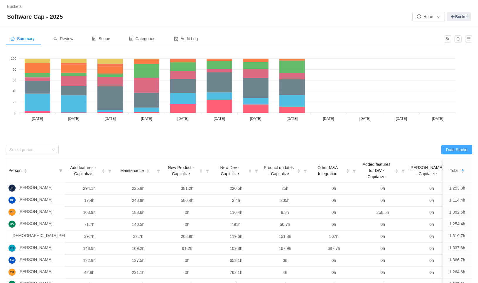
click at [452, 151] on button "Data Studio" at bounding box center [456, 149] width 31 height 9
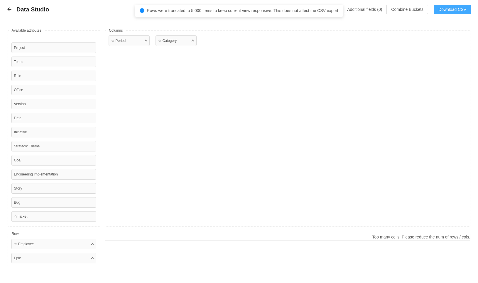
click at [442, 11] on button "Download CSV" at bounding box center [452, 9] width 37 height 9
click at [453, 11] on button "Download CSV" at bounding box center [452, 9] width 37 height 9
